Goal: Find specific page/section: Find specific page/section

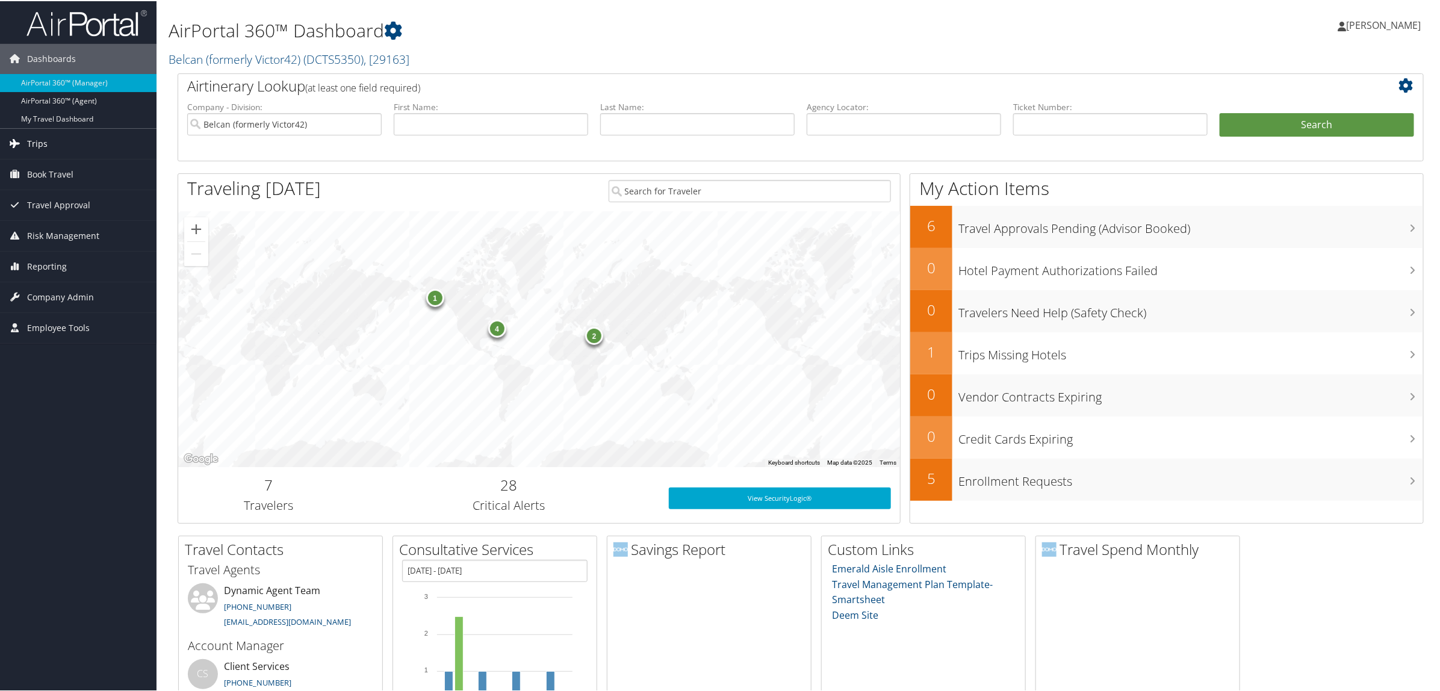
click at [31, 147] on span "Trips" at bounding box center [37, 143] width 20 height 30
click at [46, 164] on link "Airtinerary® Lookup" at bounding box center [78, 167] width 157 height 18
click at [83, 265] on link "Reporting" at bounding box center [78, 265] width 157 height 30
click at [91, 341] on link "Virtual Pay Lookup" at bounding box center [78, 344] width 157 height 18
